Goal: Find specific fact: Find specific fact

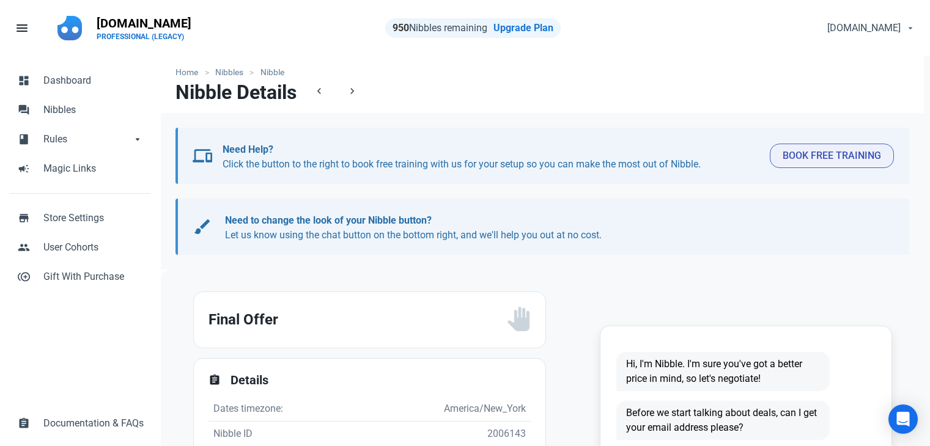
scroll to position [244, 0]
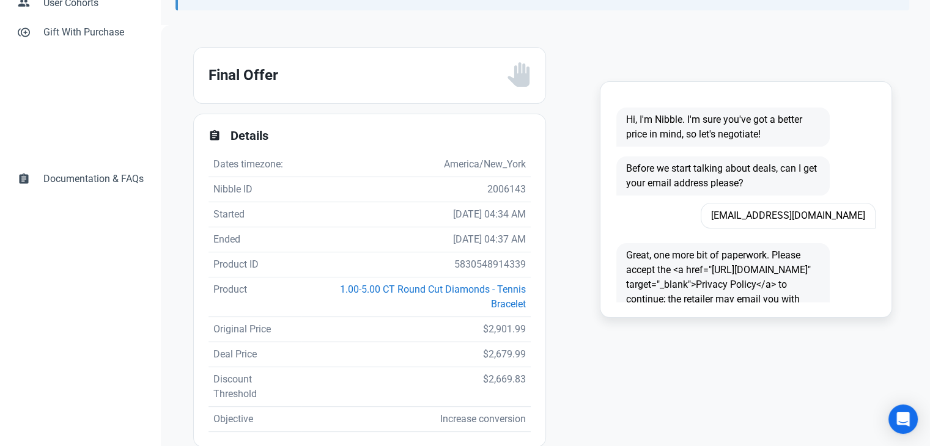
click at [491, 262] on td "5830548914339" at bounding box center [415, 264] width 229 height 25
copy td "5830548914339"
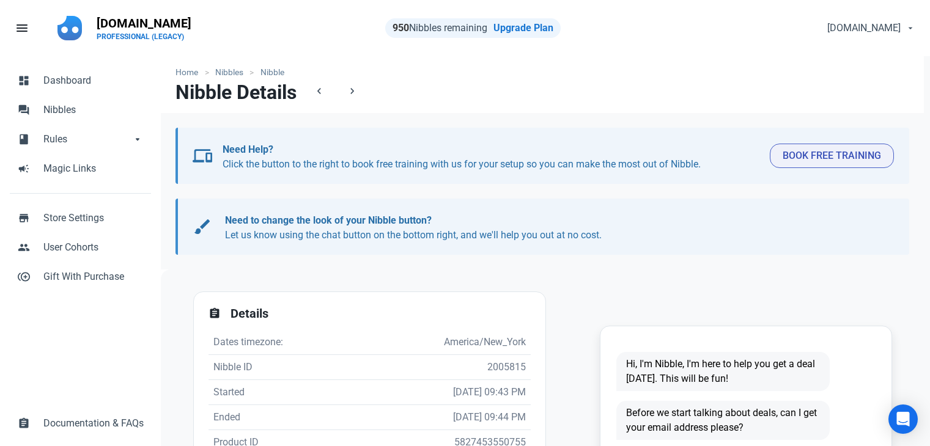
scroll to position [183, 0]
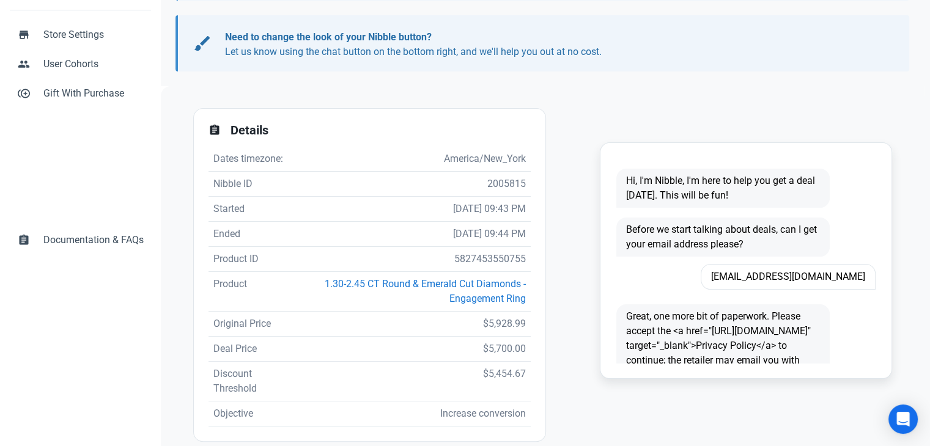
click at [477, 255] on td "5827453550755" at bounding box center [411, 259] width 238 height 25
copy td "5827453550755"
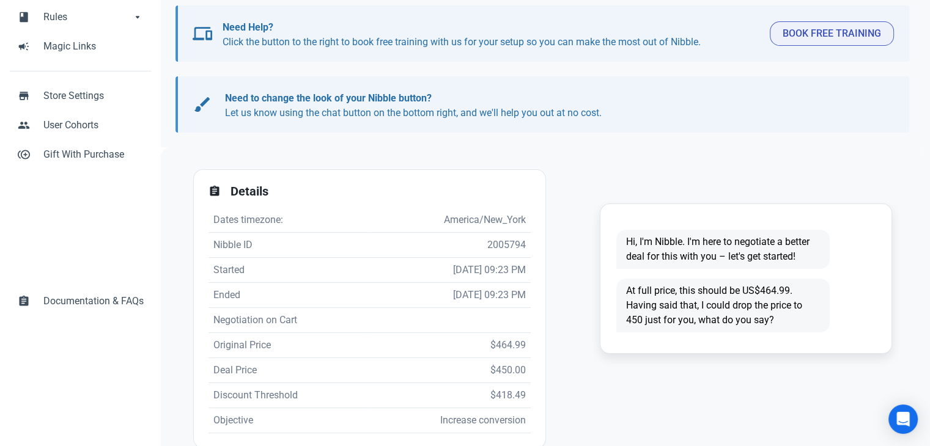
scroll to position [1, 0]
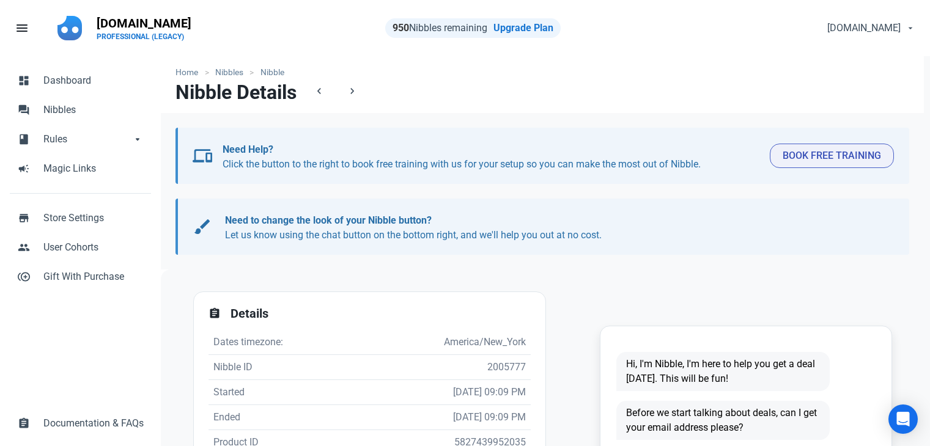
scroll to position [244, 0]
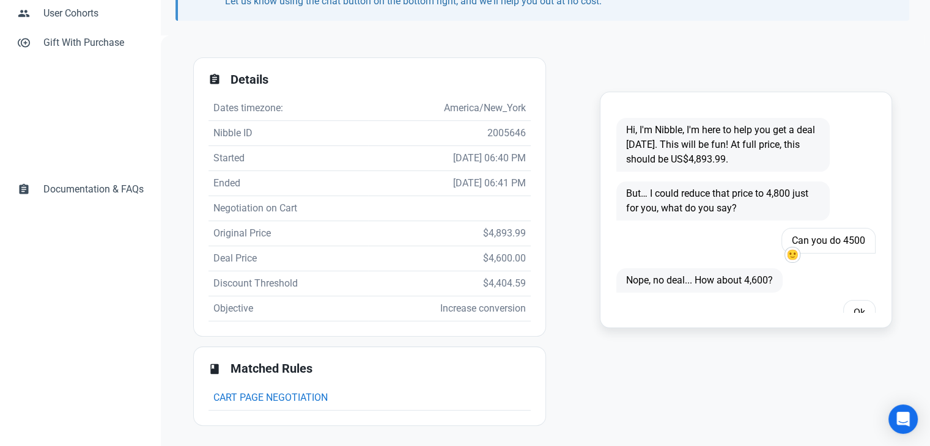
scroll to position [72, 0]
